Goal: Register for event/course

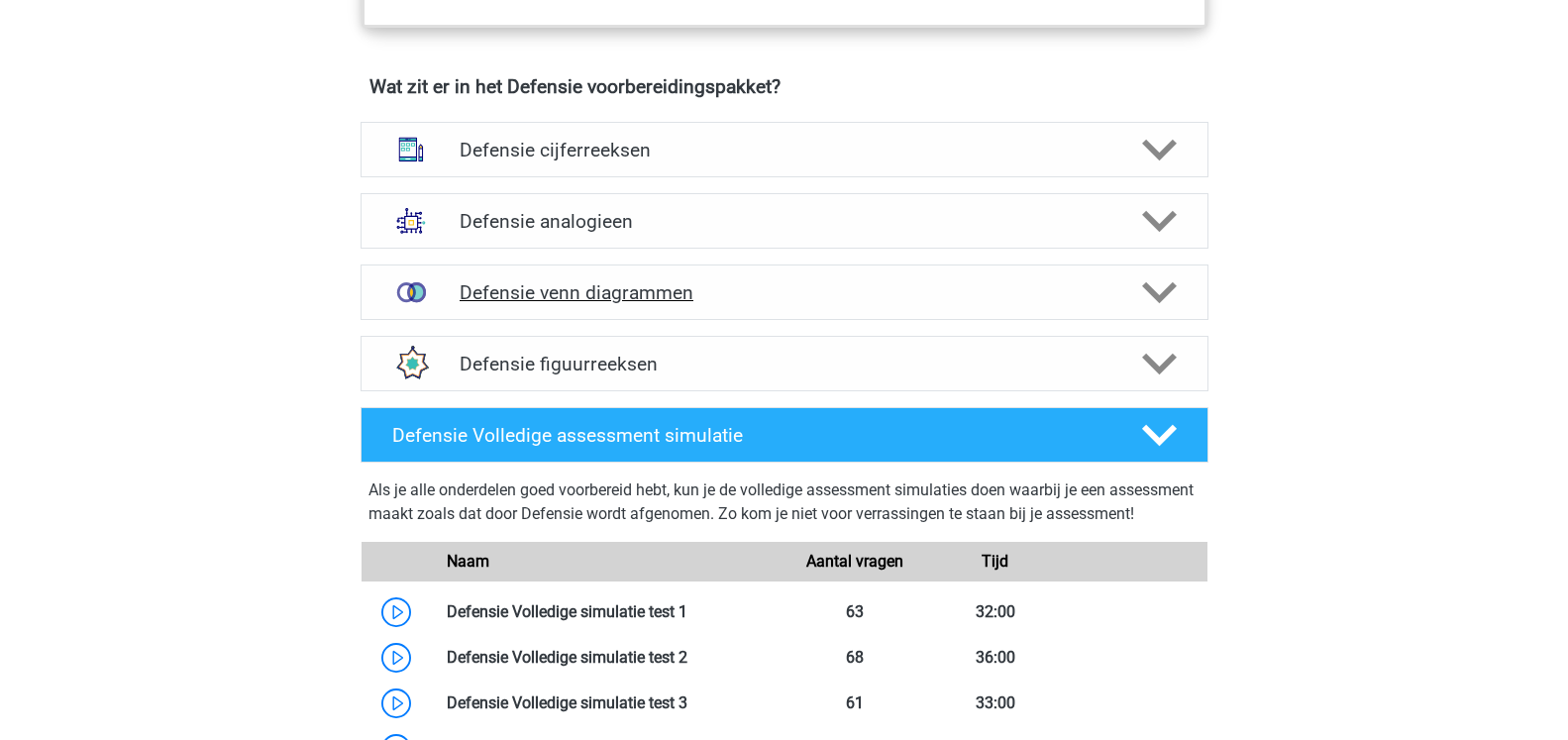
scroll to position [1313, 0]
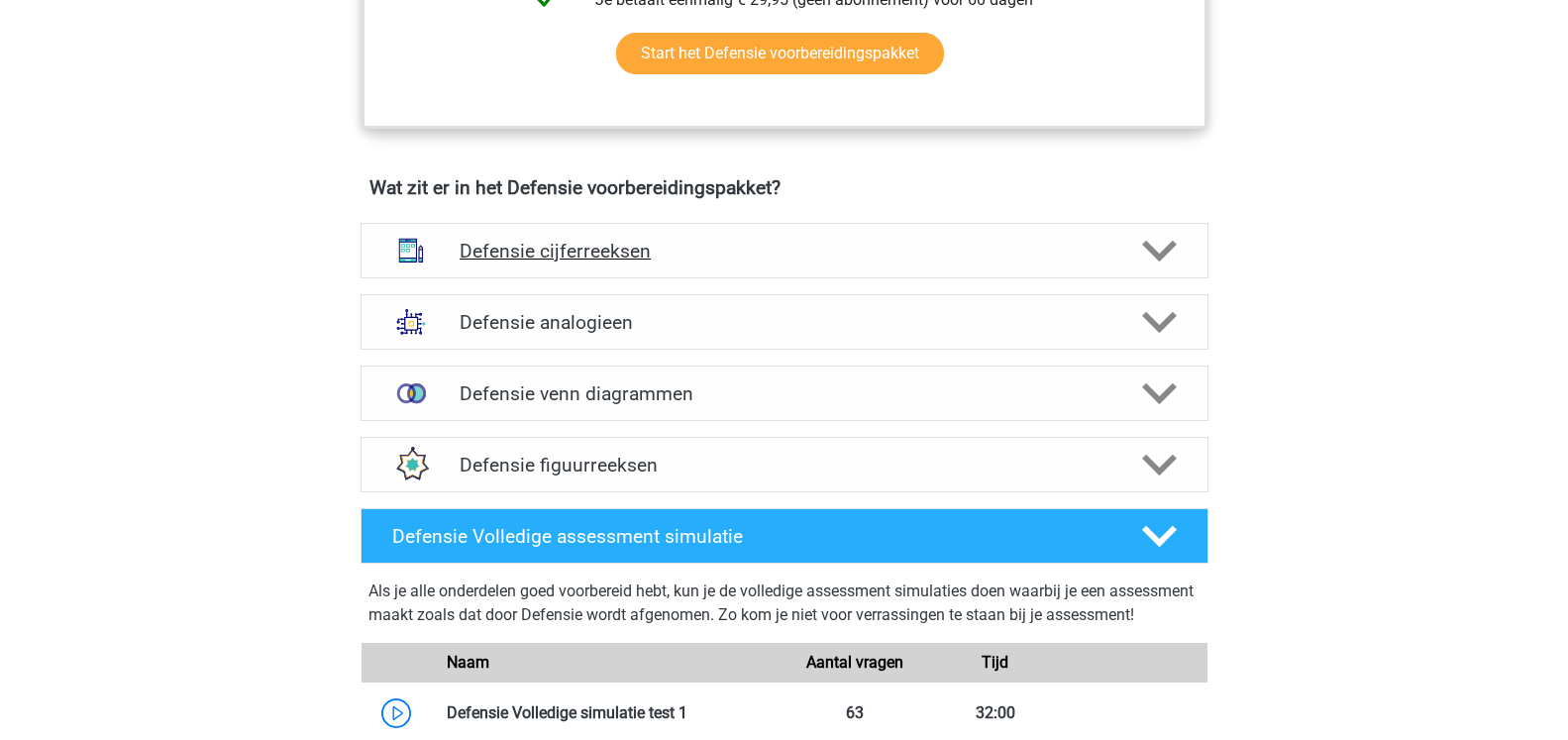
click at [1165, 263] on icon at bounding box center [1159, 251] width 35 height 35
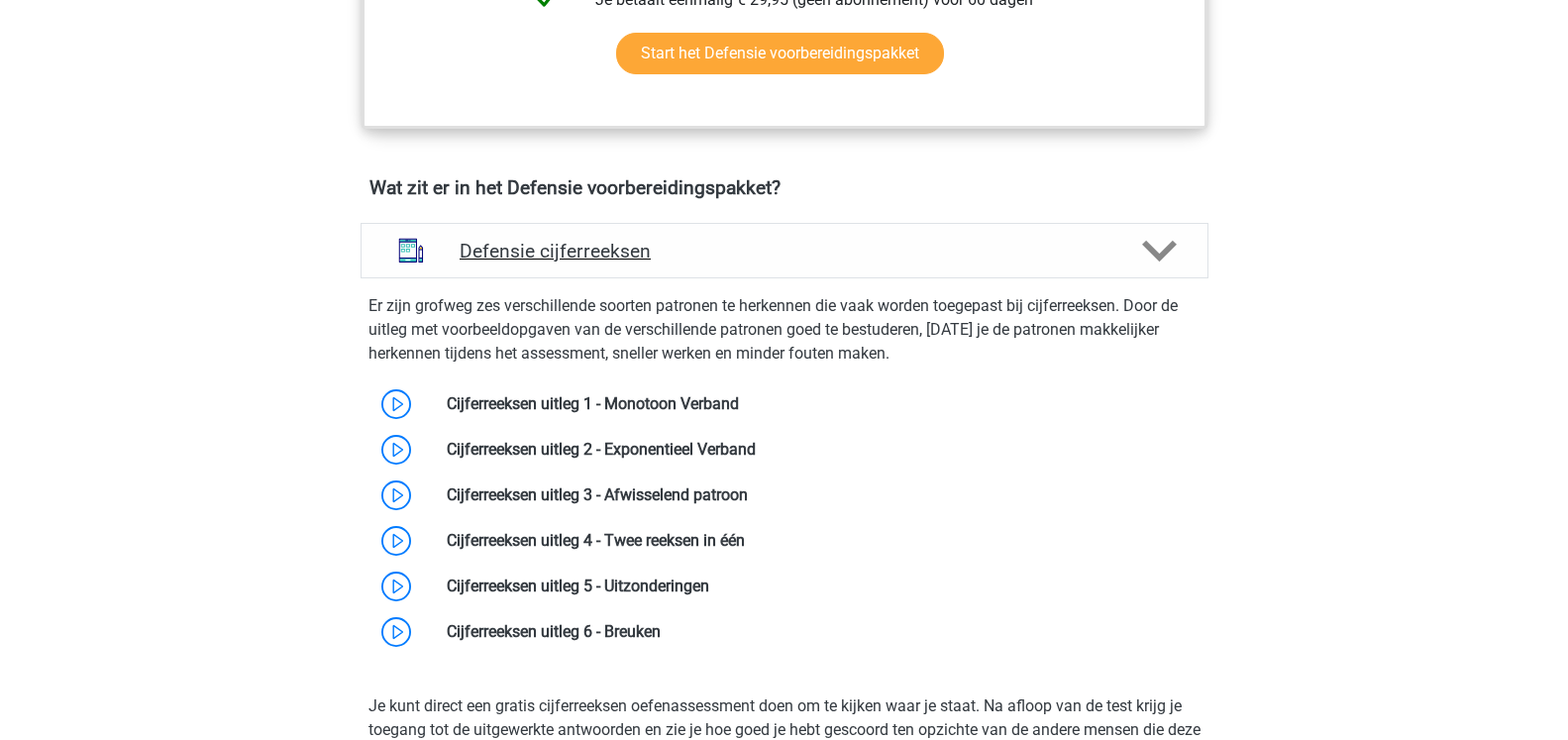
click at [1175, 256] on icon at bounding box center [1159, 251] width 35 height 35
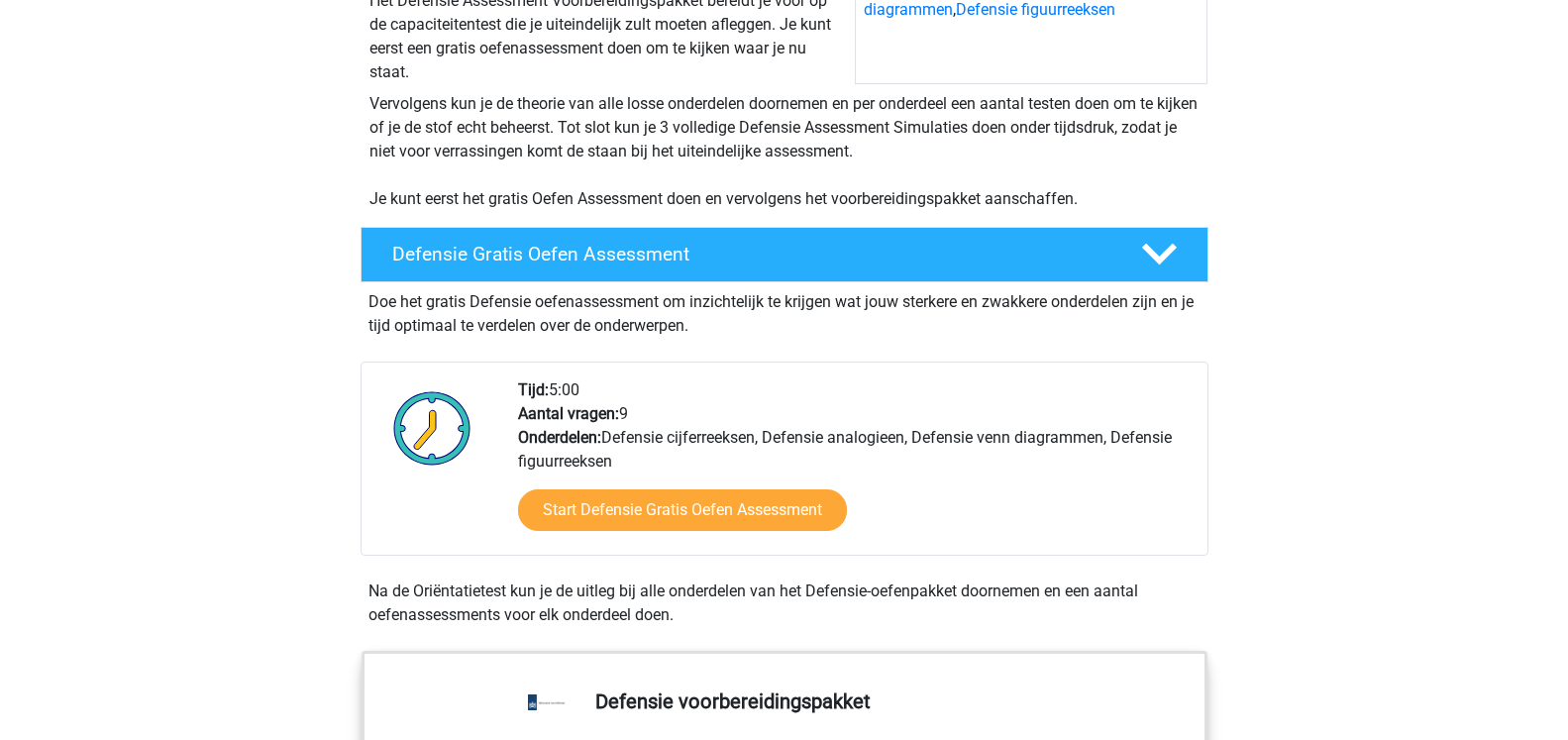
scroll to position [303, 0]
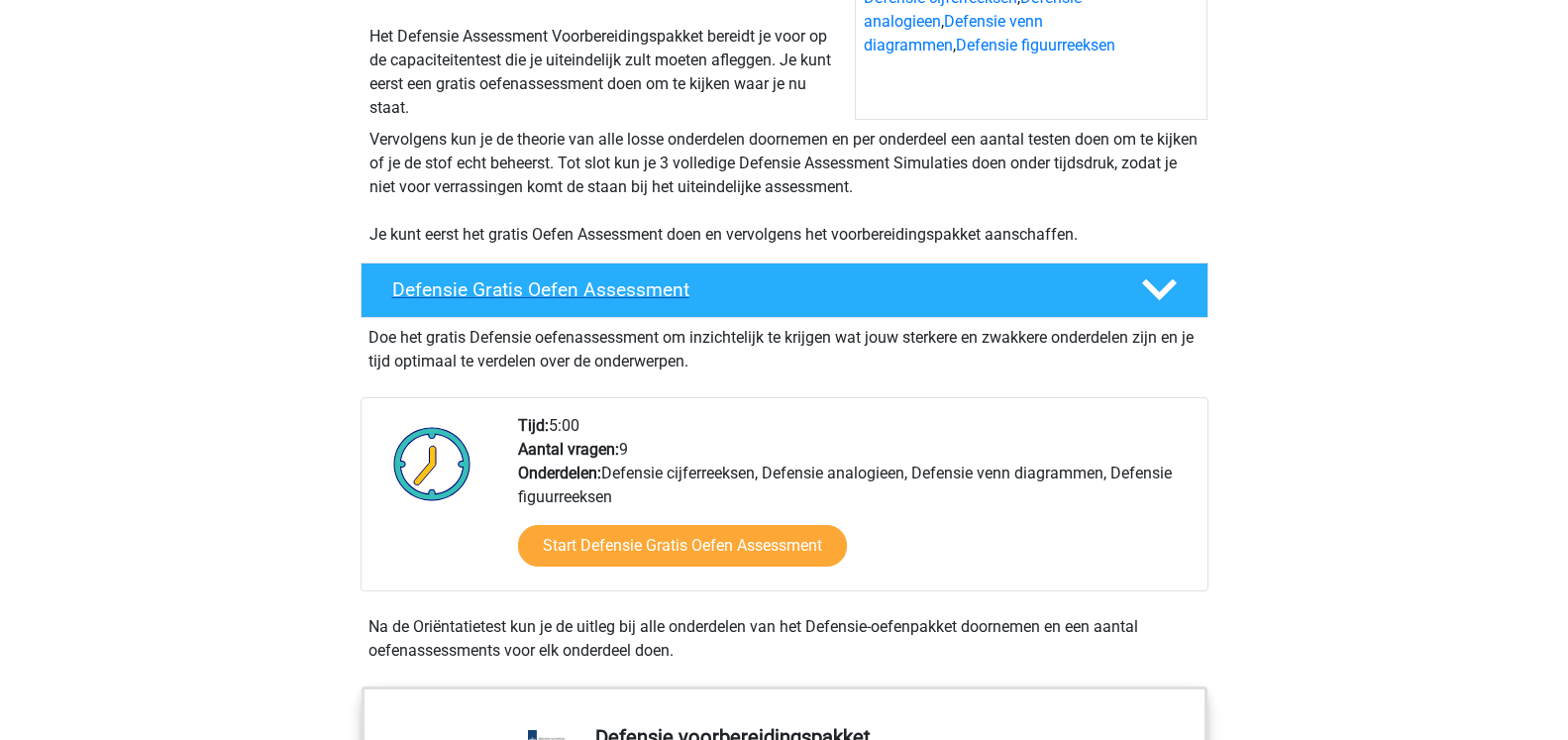
click at [1157, 273] on div "Defensie Gratis Oefen Assessment" at bounding box center [784, 290] width 848 height 56
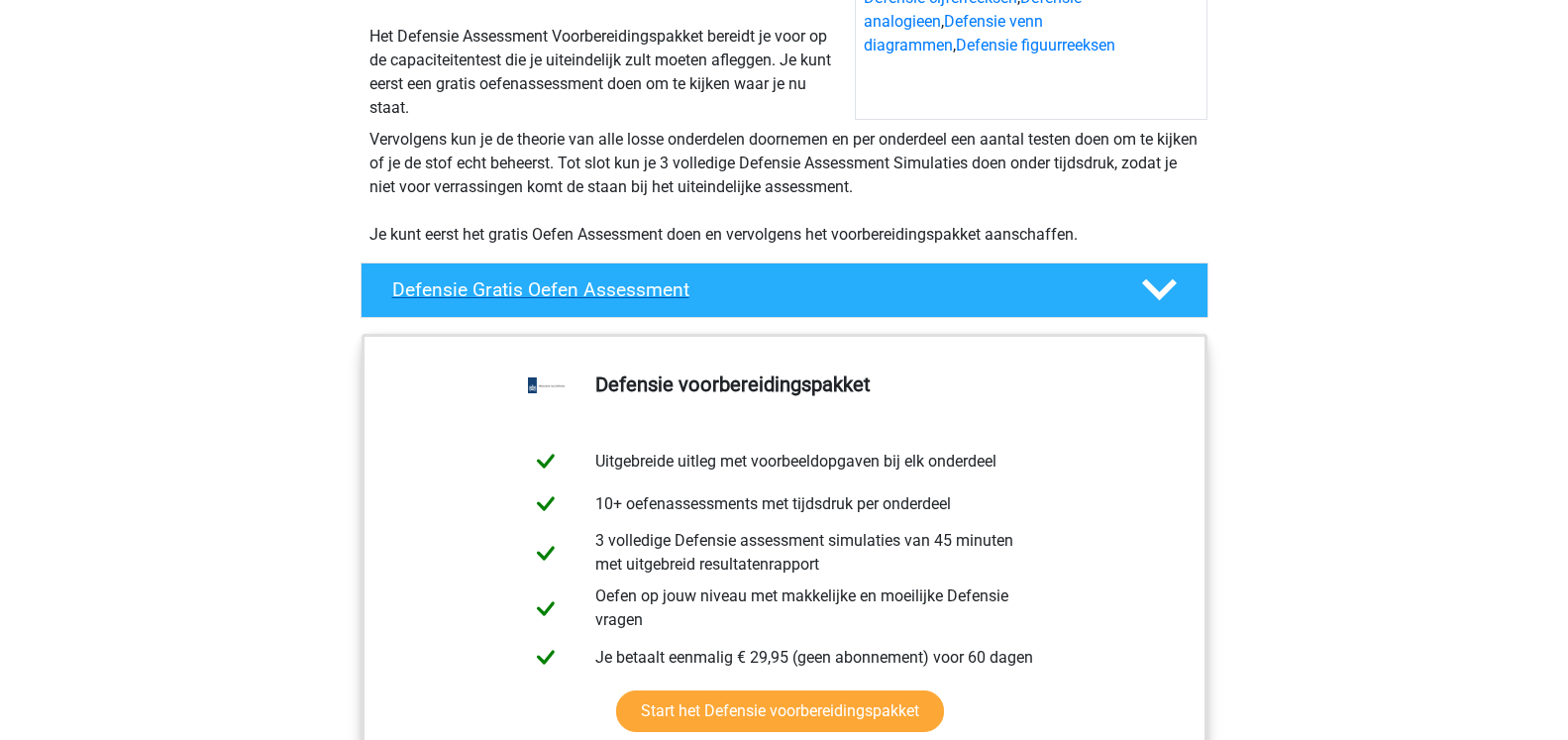
click at [1157, 273] on div "Defensie Gratis Oefen Assessment" at bounding box center [784, 290] width 848 height 56
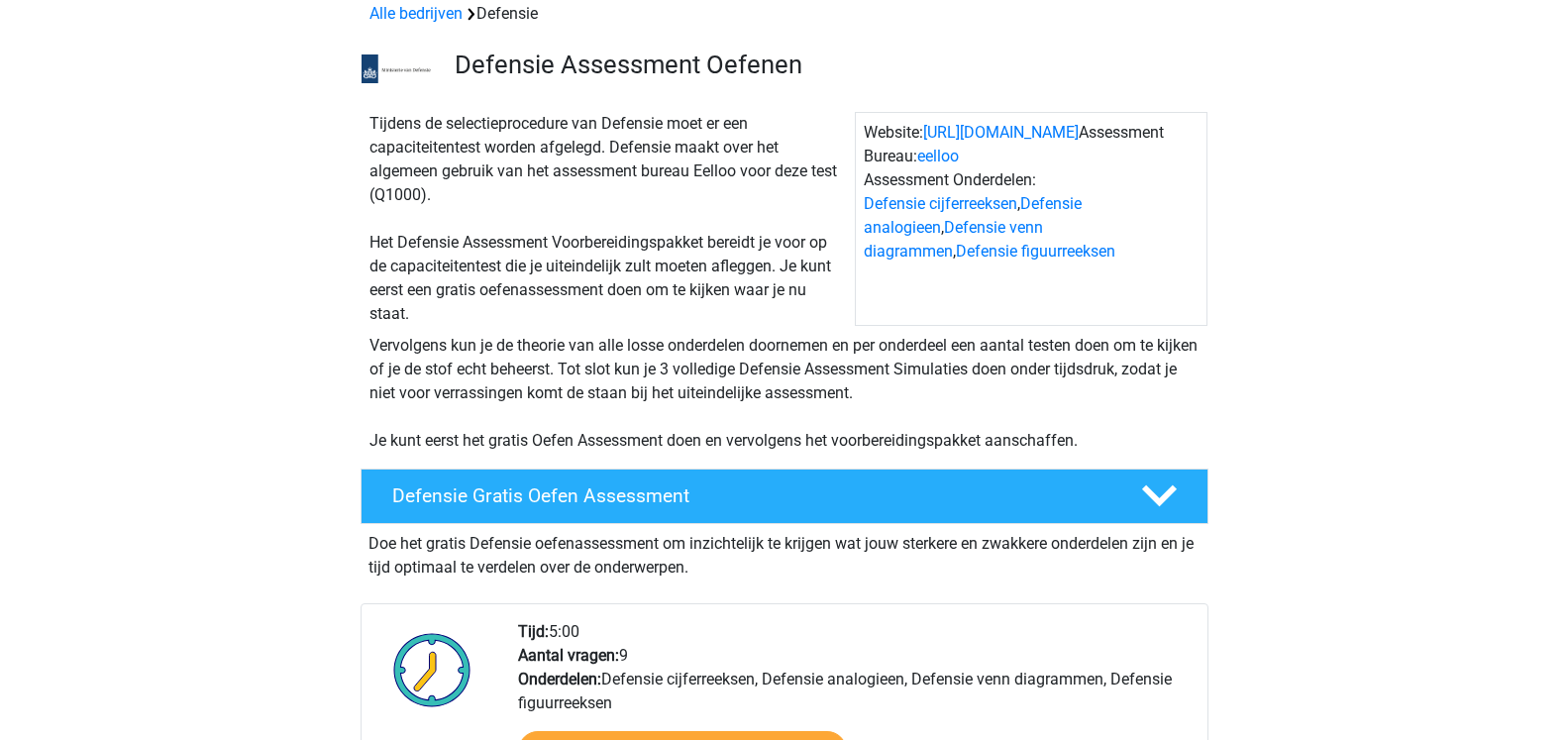
scroll to position [202, 0]
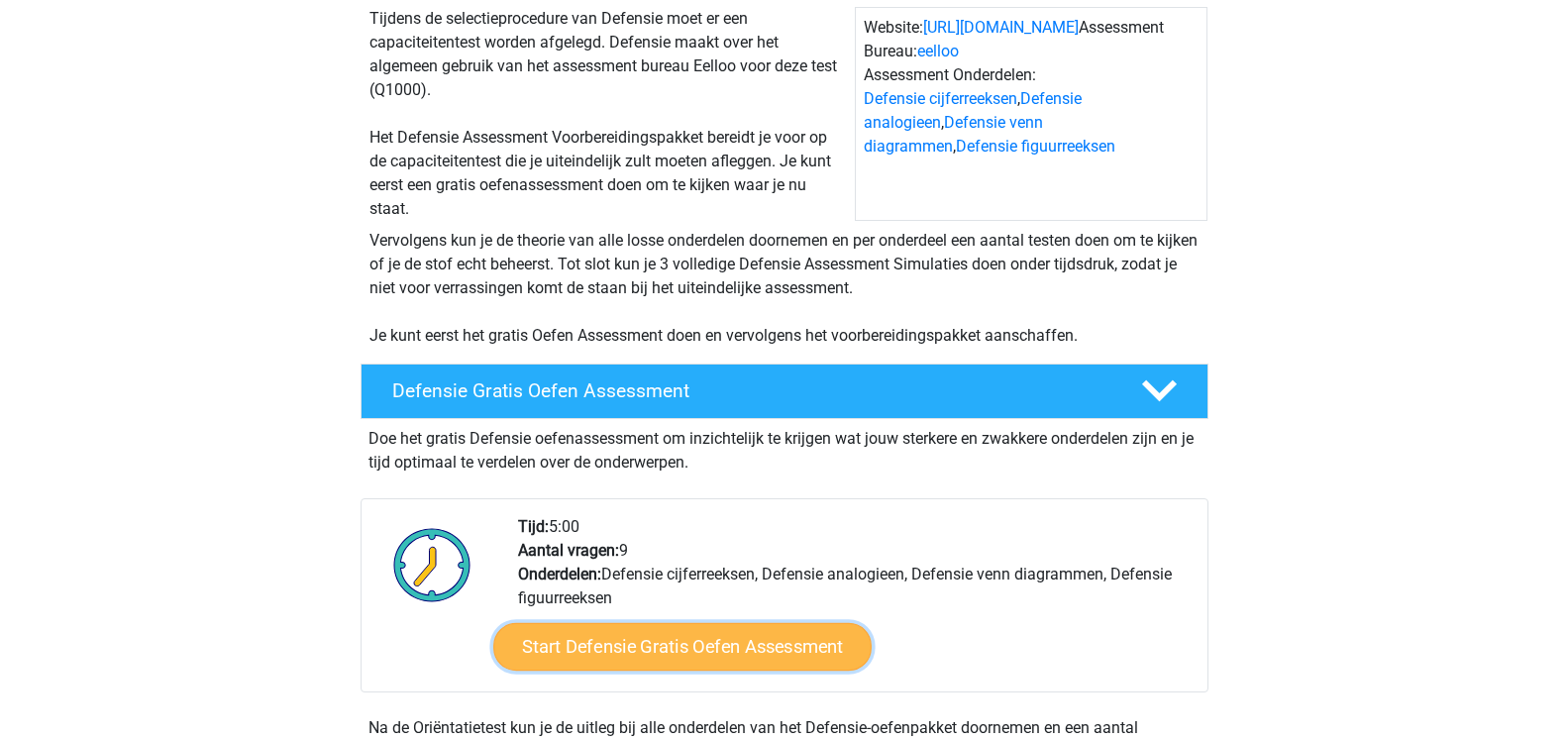
click at [819, 641] on link "Start Defensie Gratis Oefen Assessment" at bounding box center [683, 647] width 378 height 48
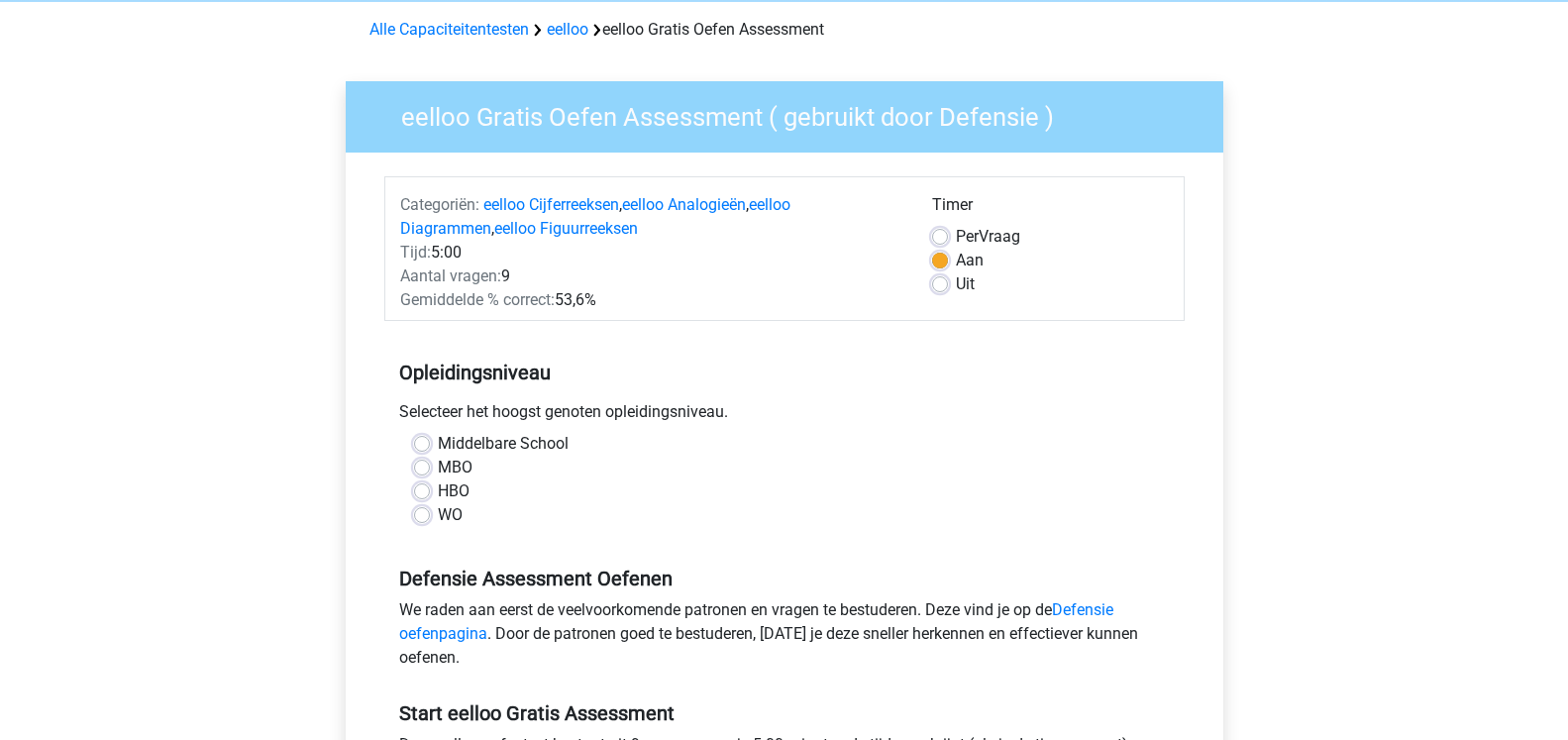
scroll to position [101, 0]
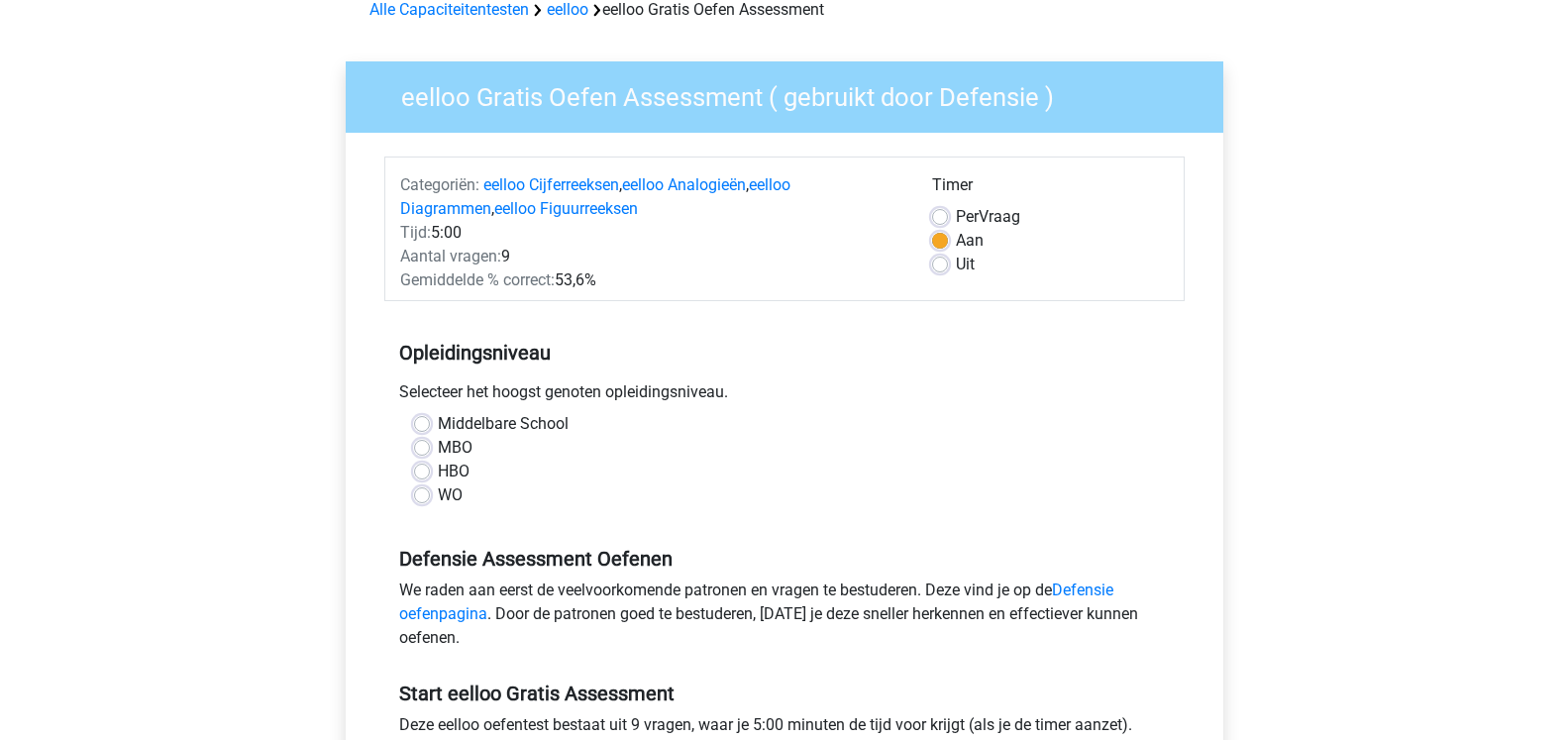
click at [463, 489] on div "WO" at bounding box center [784, 495] width 741 height 24
click at [469, 432] on label "Middelbare School" at bounding box center [502, 424] width 130 height 24
click at [430, 432] on input "Middelbare School" at bounding box center [422, 422] width 16 height 20
radio input "true"
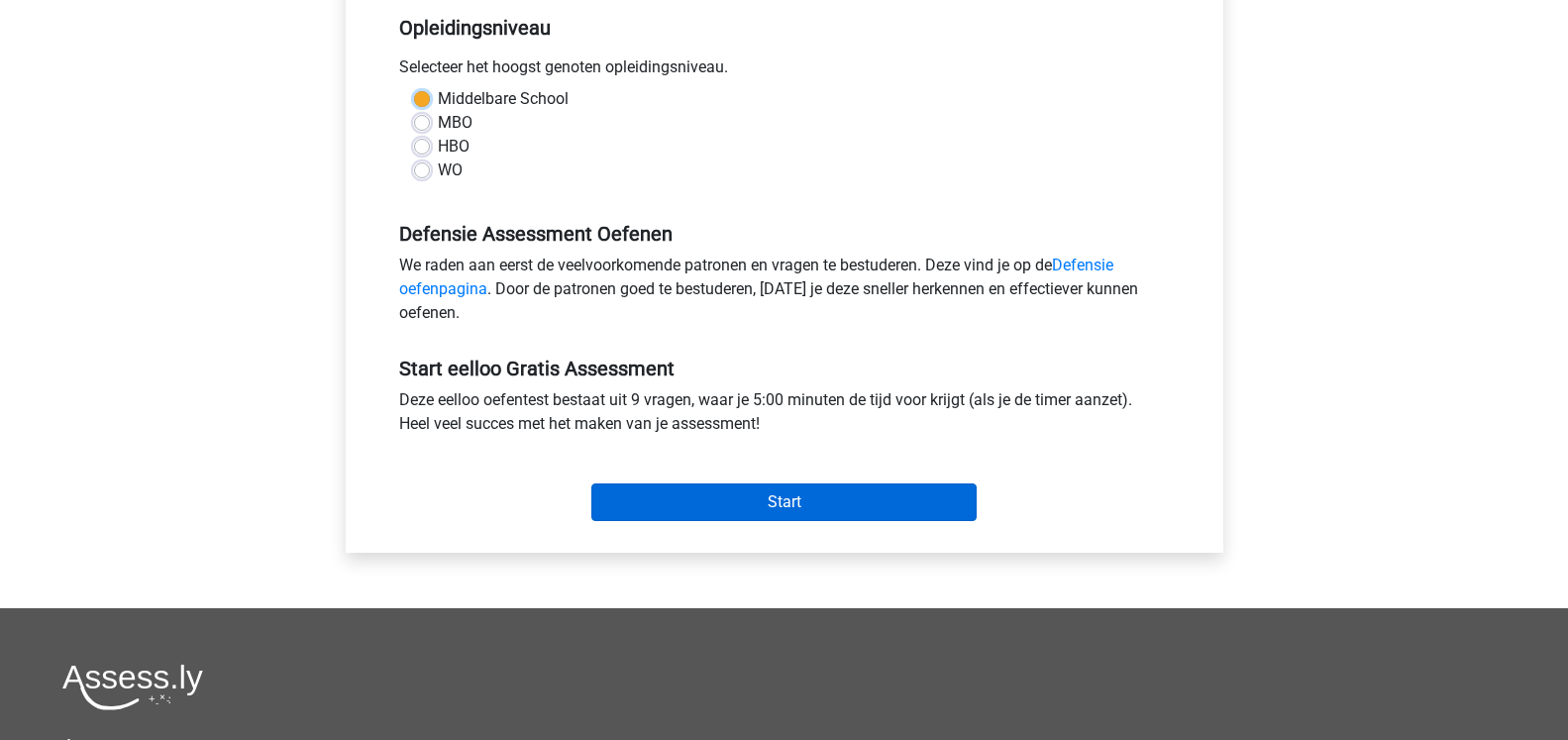
scroll to position [505, 0]
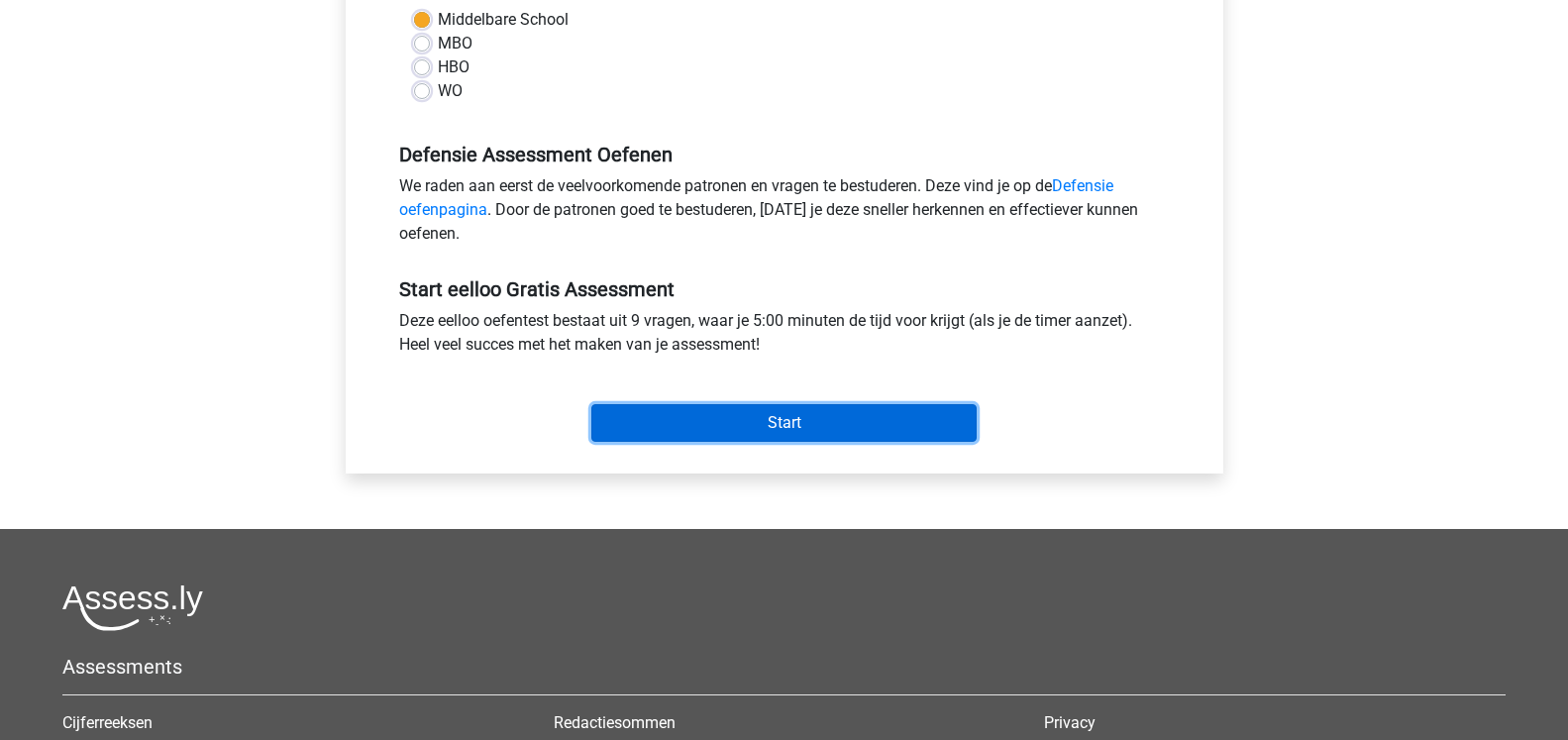
click at [887, 419] on input "Start" at bounding box center [783, 423] width 385 height 38
